Goal: Information Seeking & Learning: Learn about a topic

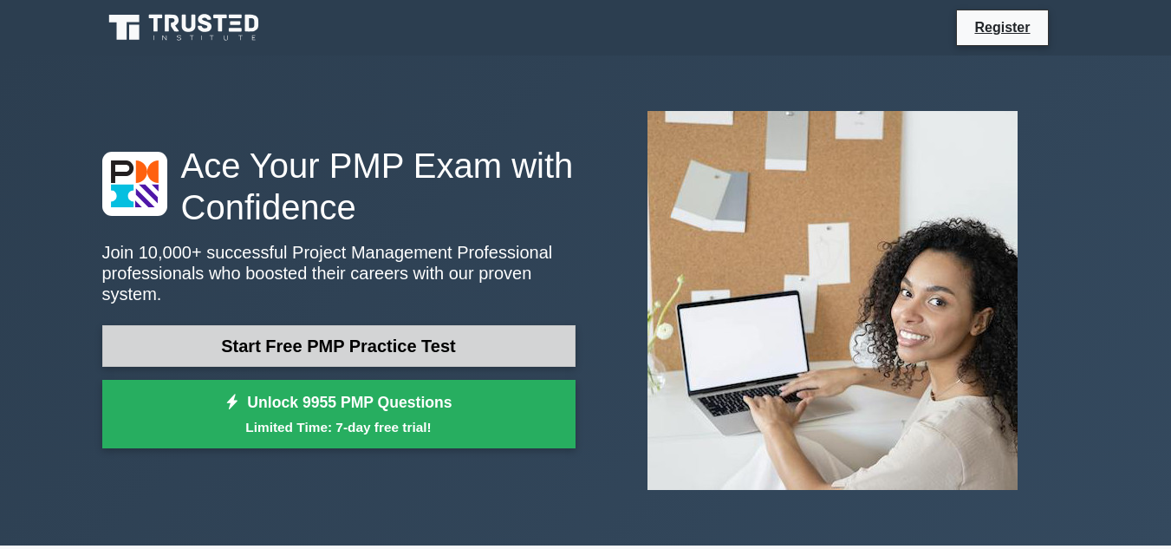
click at [430, 325] on link "Start Free PMP Practice Test" at bounding box center [338, 346] width 473 height 42
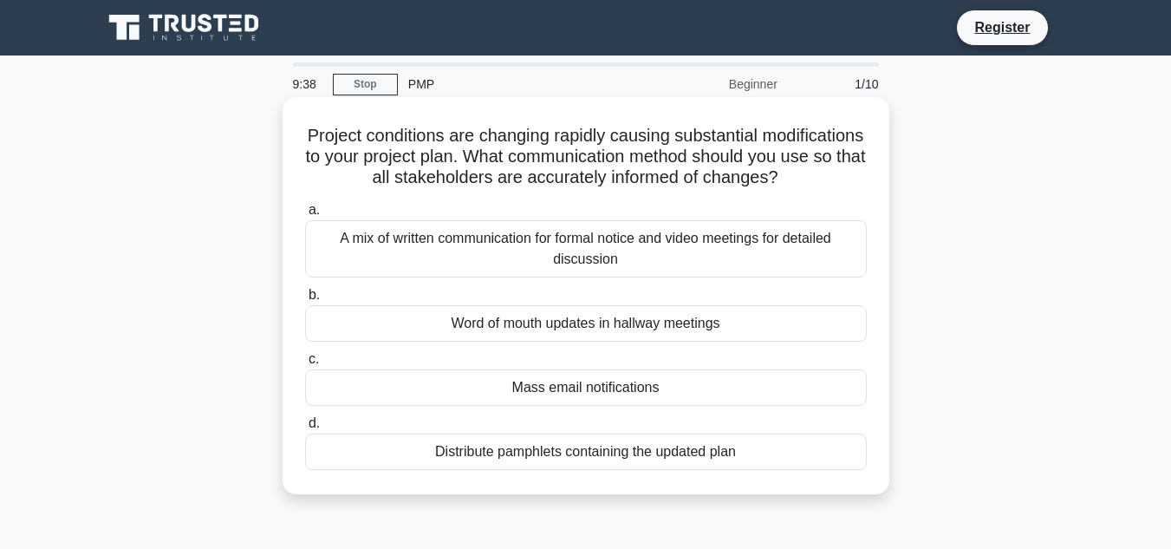
click at [616, 274] on div "A mix of written communication for formal notice and video meetings for detaile…" at bounding box center [586, 248] width 562 height 57
click at [305, 216] on input "a. A mix of written communication for formal notice and video meetings for deta…" at bounding box center [305, 210] width 0 height 11
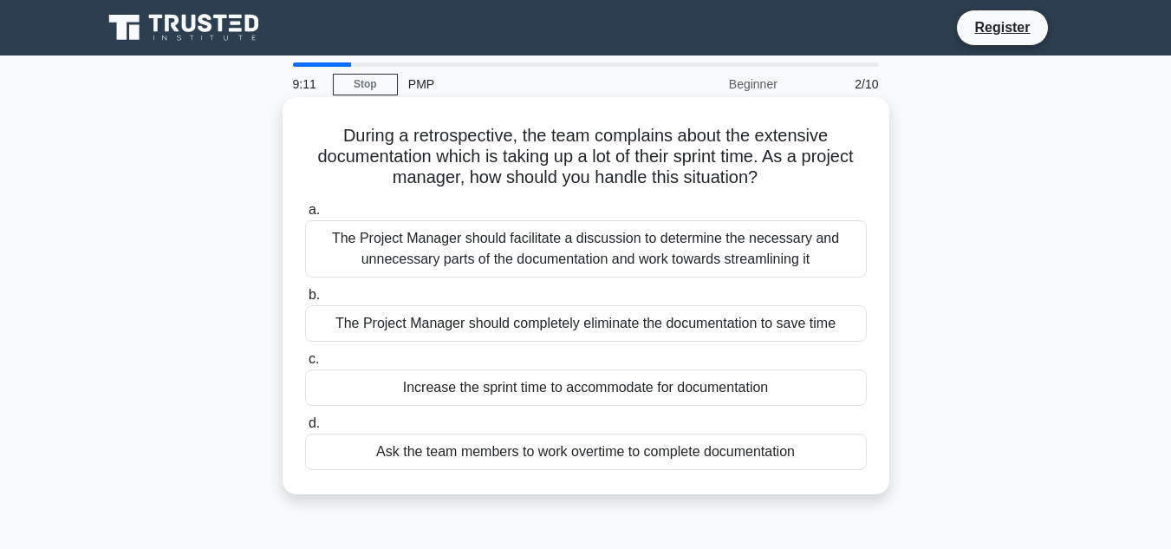
click at [583, 239] on div "The Project Manager should facilitate a discussion to determine the necessary a…" at bounding box center [586, 248] width 562 height 57
click at [305, 216] on input "a. The Project Manager should facilitate a discussion to determine the necessar…" at bounding box center [305, 210] width 0 height 11
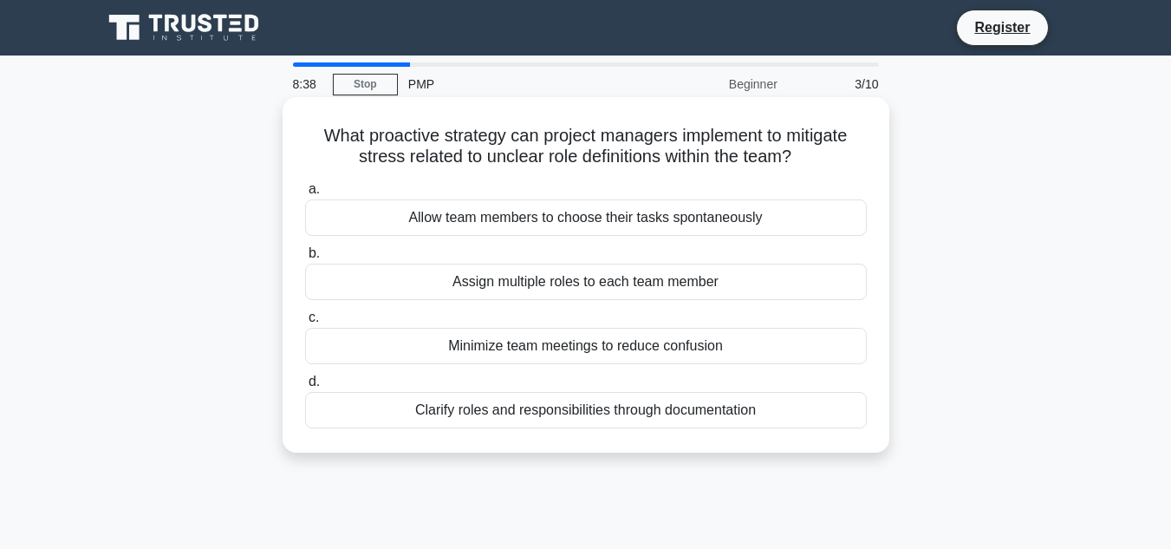
click at [621, 264] on label "b. Assign multiple roles to each team member" at bounding box center [586, 271] width 562 height 57
click at [305, 259] on input "b. Assign multiple roles to each team member" at bounding box center [305, 253] width 0 height 11
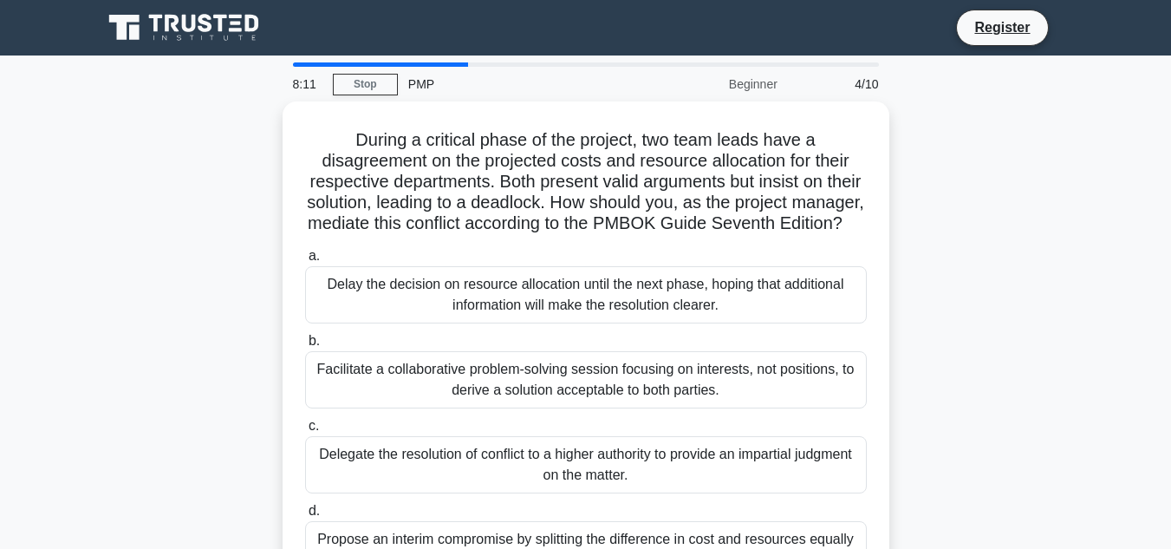
click at [921, 513] on div "During a critical phase of the project, two team leads have a disagreement on t…" at bounding box center [586, 362] width 988 height 522
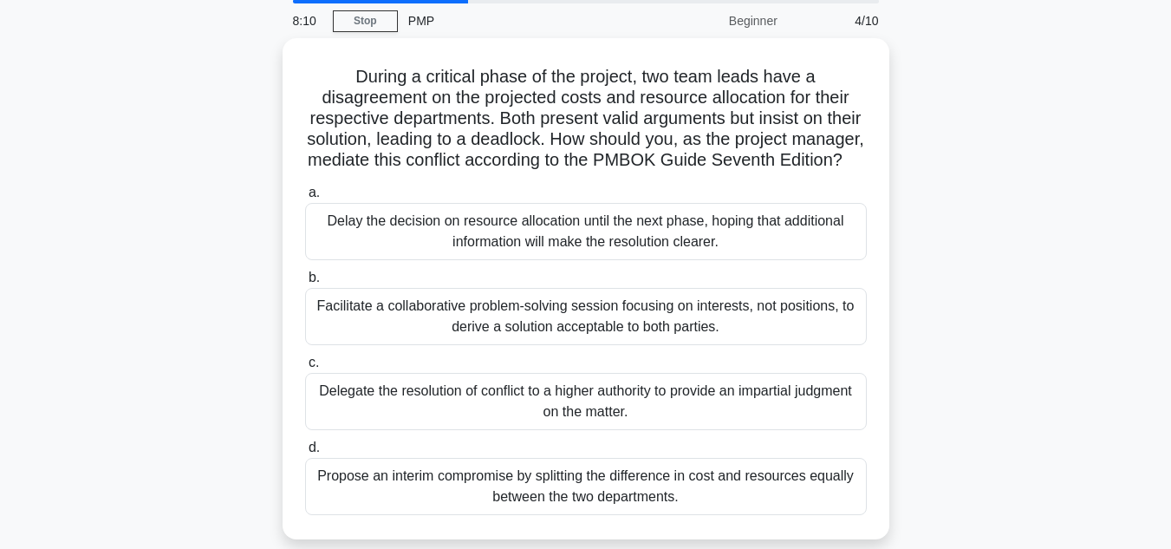
scroll to position [209, 0]
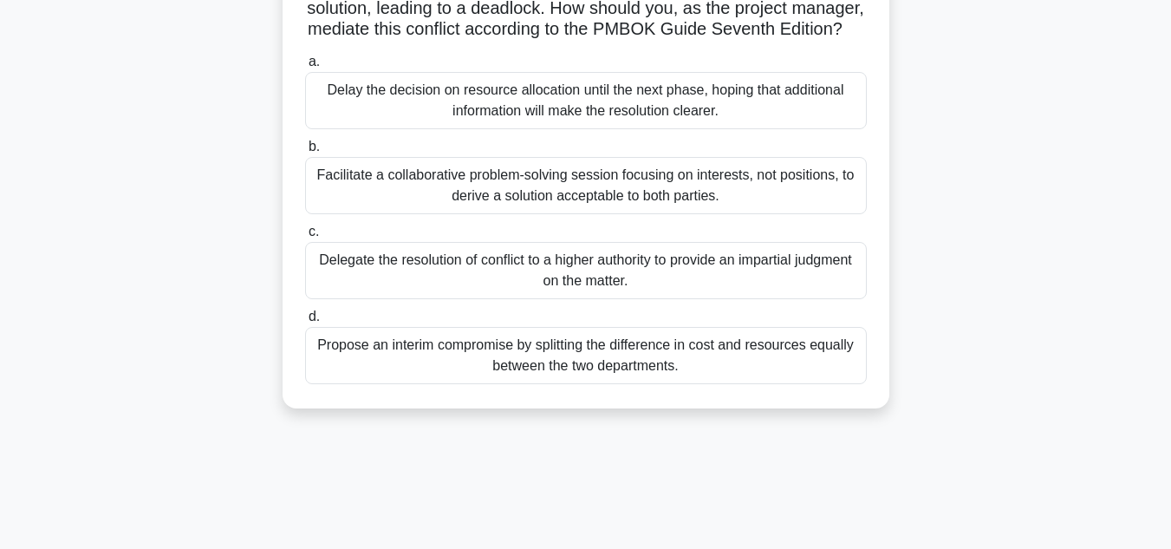
drag, startPoint x: 921, startPoint y: 513, endPoint x: 898, endPoint y: 549, distance: 42.1
click at [898, 548] on html "Register 8:10 Stop PMP" at bounding box center [585, 274] width 1171 height 936
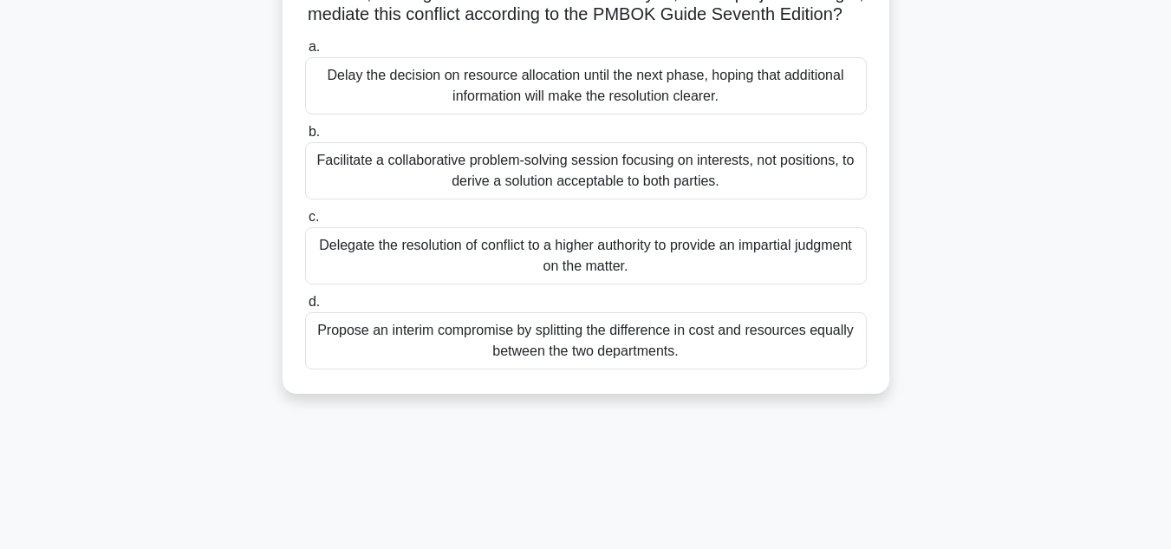
click at [957, 414] on div "During a critical phase of the project, two team leads have a disagreement on t…" at bounding box center [586, 153] width 988 height 522
click at [901, 5] on div "During a critical phase of the project, two team leads have a disagreement on t…" at bounding box center [586, 153] width 988 height 522
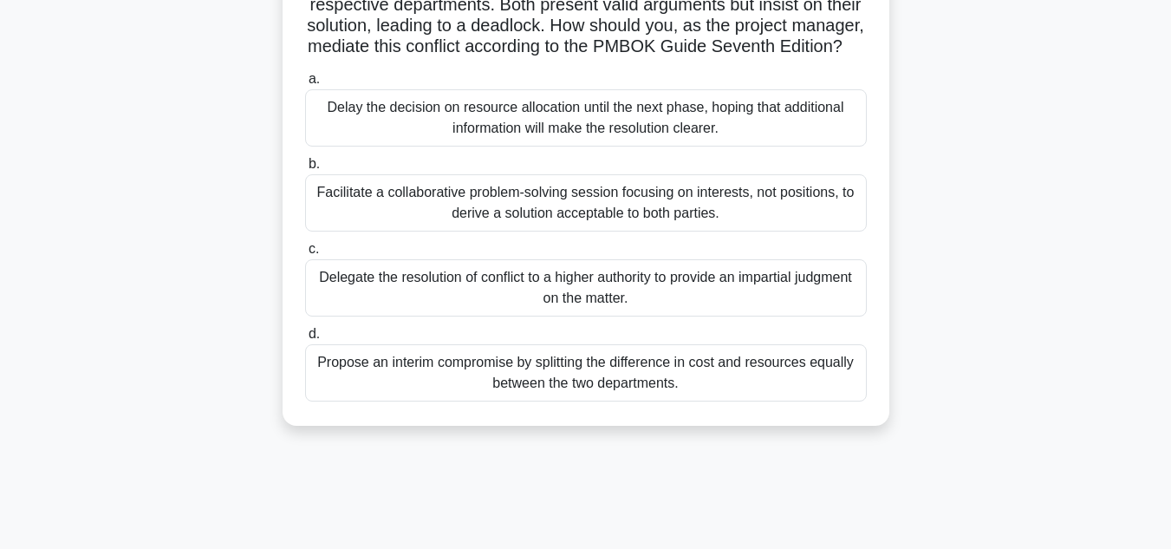
scroll to position [140, 0]
